Goal: Task Accomplishment & Management: Manage account settings

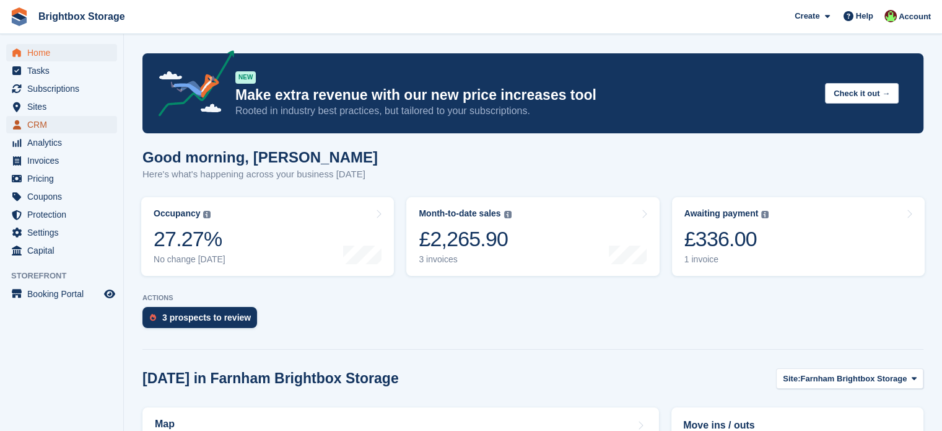
click at [42, 123] on span "CRM" at bounding box center [64, 124] width 74 height 17
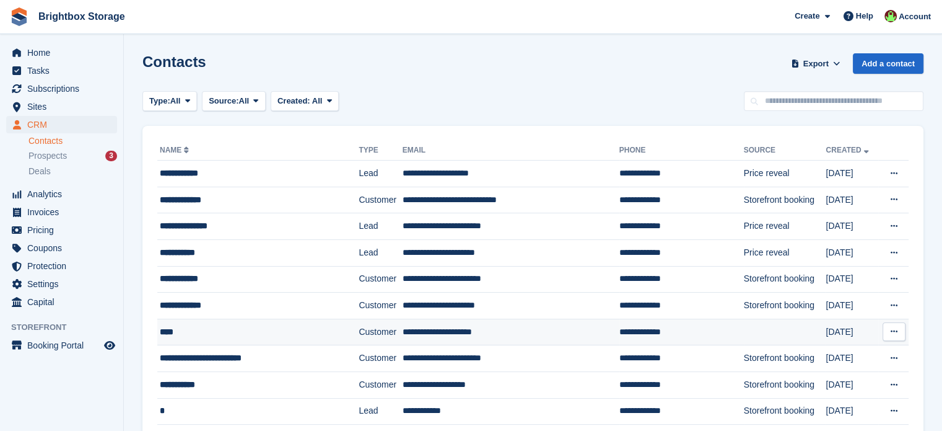
scroll to position [62, 0]
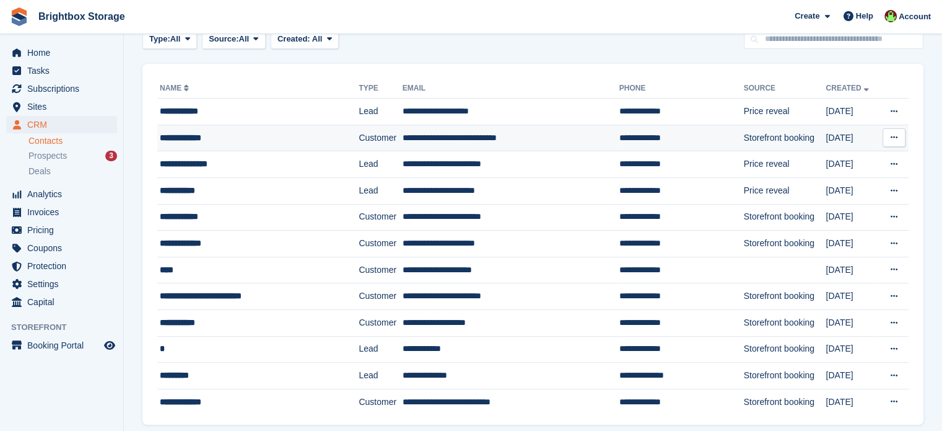
click at [288, 144] on td "**********" at bounding box center [257, 138] width 201 height 27
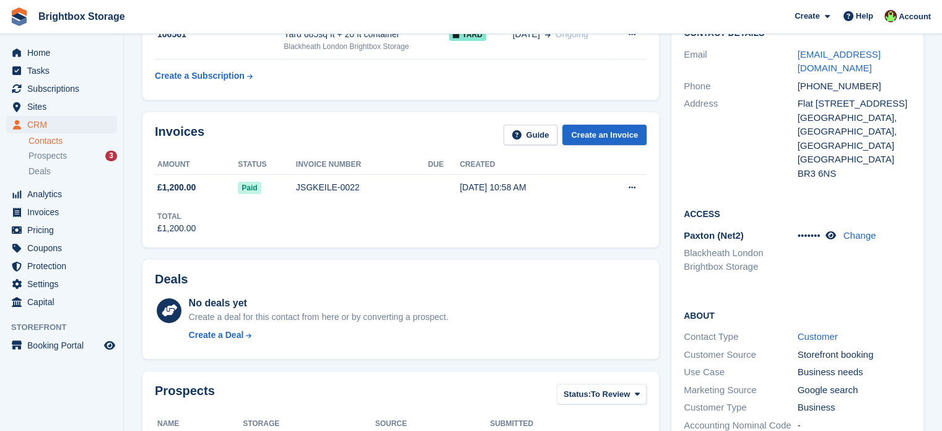
scroll to position [124, 0]
click at [833, 237] on icon at bounding box center [830, 234] width 11 height 9
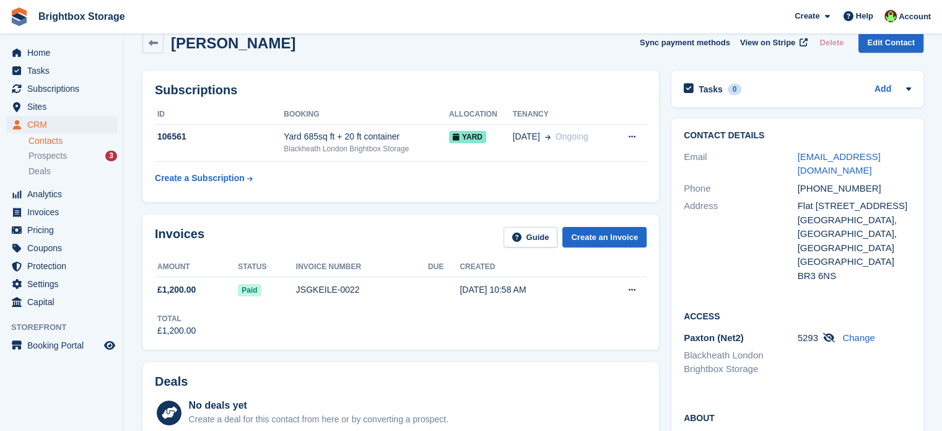
scroll to position [0, 0]
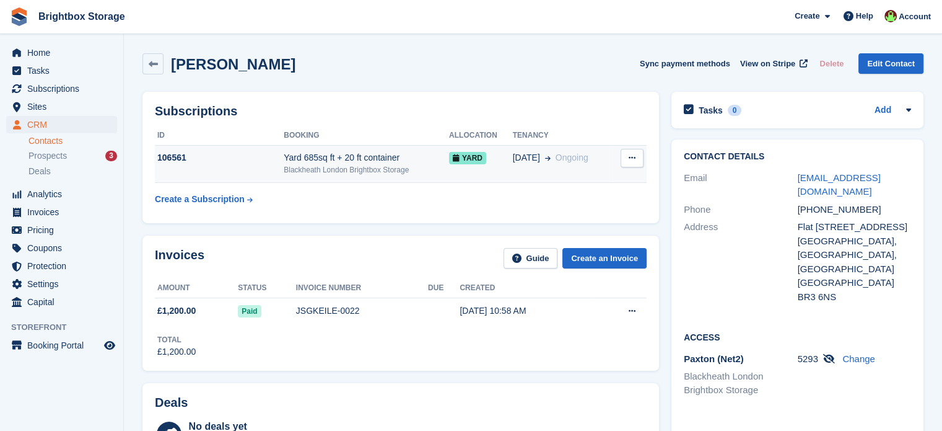
click at [631, 158] on icon at bounding box center [632, 158] width 7 height 8
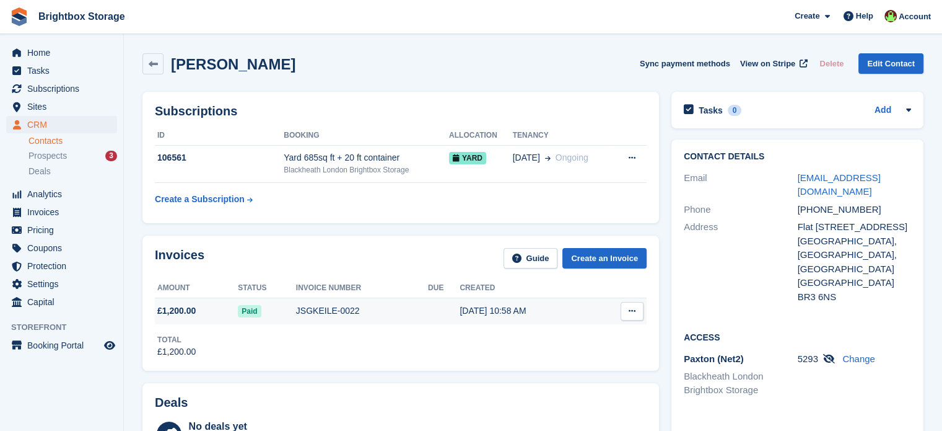
click at [635, 312] on icon at bounding box center [632, 311] width 7 height 8
